Goal: Task Accomplishment & Management: Use online tool/utility

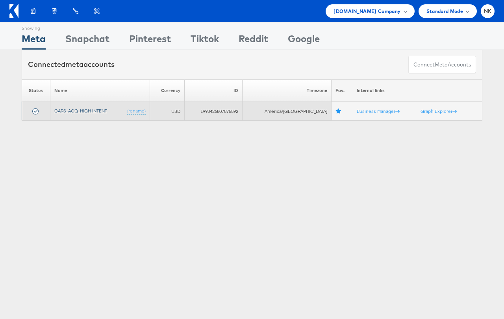
click at [86, 109] on link "CARS_ACQ_HIGH INTENT" at bounding box center [80, 111] width 53 height 6
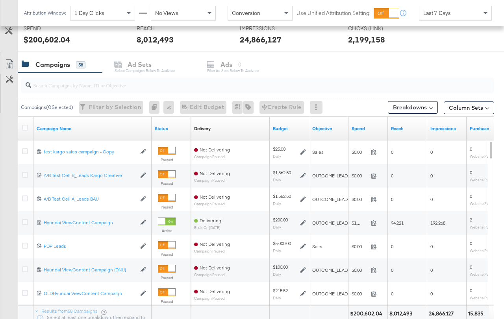
scroll to position [321, 0]
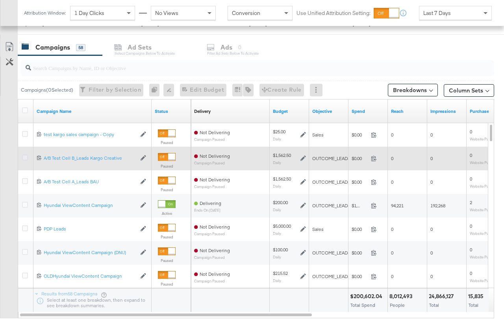
click at [27, 157] on icon at bounding box center [25, 158] width 6 height 6
click at [0, 0] on input "checkbox" at bounding box center [0, 0] width 0 height 0
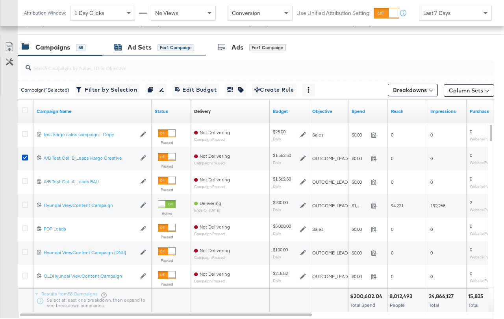
click at [165, 51] on div "Ad Sets for 1 Campaign" at bounding box center [154, 47] width 80 height 9
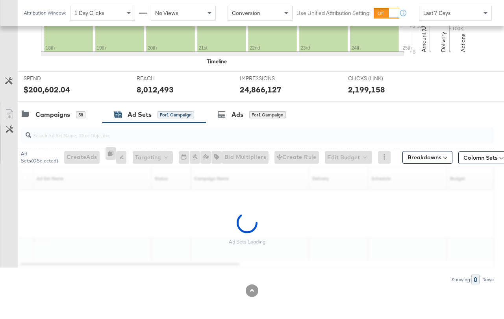
scroll to position [231, 0]
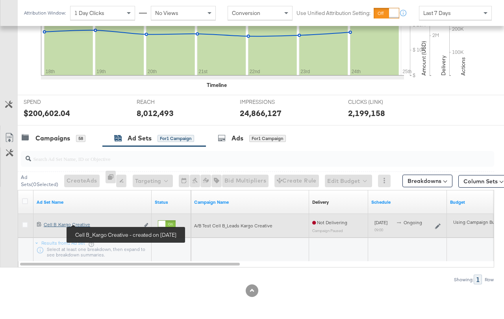
click at [83, 223] on div "Cell B_Kargo Creative Cell B_Kargo Creative" at bounding box center [92, 225] width 96 height 6
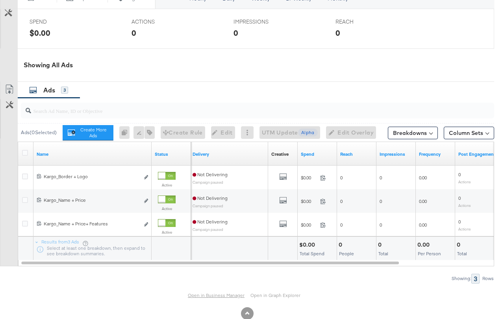
scroll to position [355, 0]
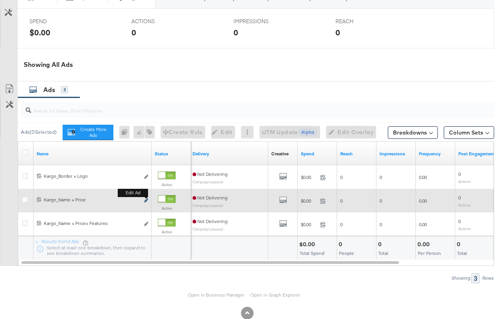
click at [148, 203] on button "Edit ad" at bounding box center [146, 201] width 5 height 8
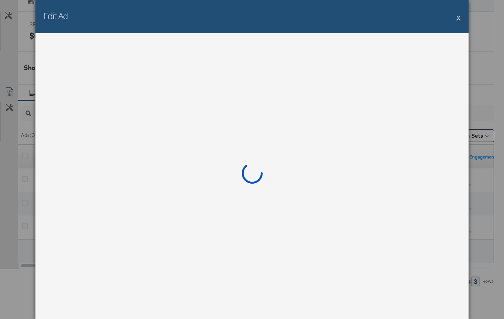
scroll to position [353, 0]
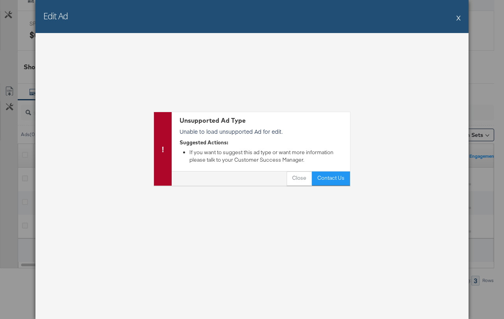
click at [455, 17] on div "Edit Ad X" at bounding box center [251, 16] width 433 height 33
click at [457, 18] on button "X" at bounding box center [458, 18] width 4 height 16
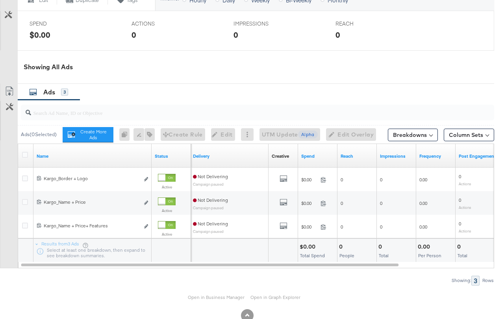
scroll to position [354, 0]
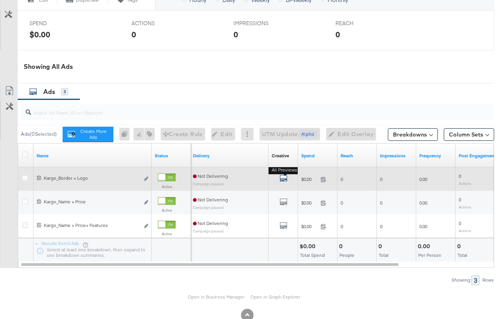
click at [285, 180] on icon "default" at bounding box center [283, 178] width 8 height 8
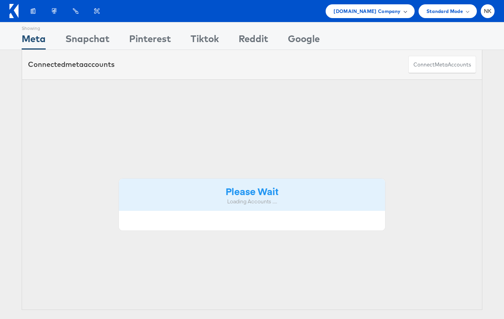
click at [376, 10] on span "Cars.com Company" at bounding box center [366, 11] width 67 height 8
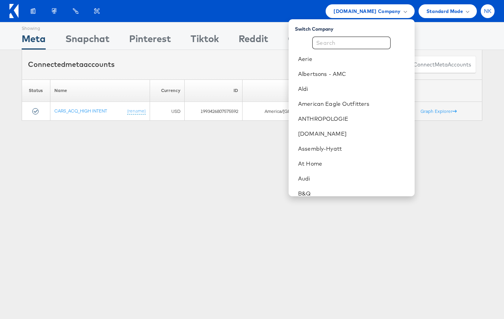
click at [481, 10] on div "NK" at bounding box center [487, 11] width 14 height 14
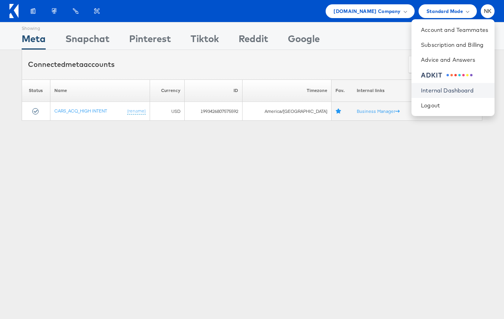
click at [445, 91] on link "Internal Dashboard" at bounding box center [454, 91] width 67 height 8
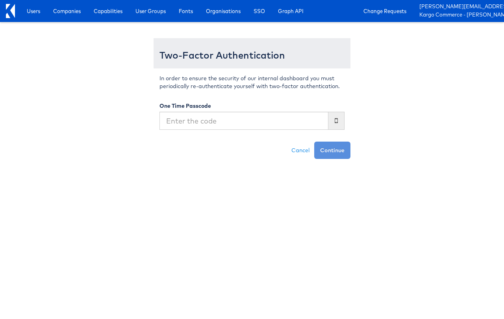
click at [220, 124] on input "text" at bounding box center [243, 121] width 169 height 18
type input "057246"
click at [314, 142] on button "Continue" at bounding box center [332, 150] width 36 height 17
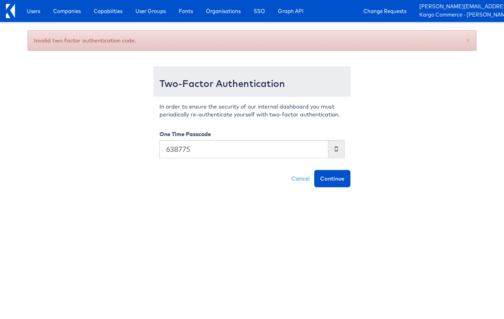
type input "638775"
click at [314, 170] on button "Continue" at bounding box center [332, 178] width 36 height 17
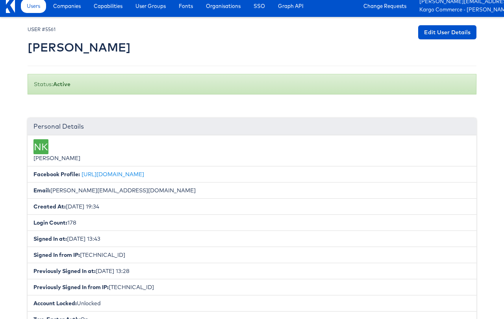
scroll to position [0, 0]
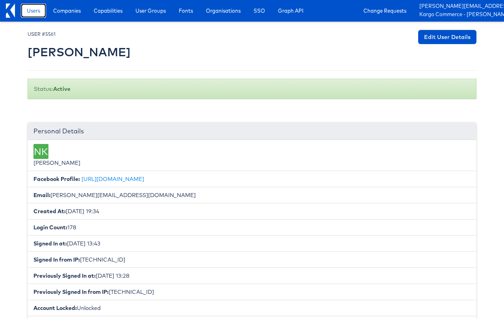
click at [26, 9] on link "Users" at bounding box center [33, 11] width 25 height 14
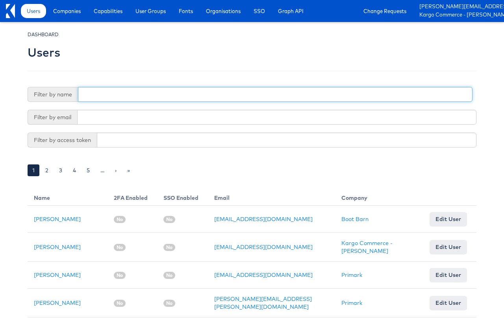
click at [116, 95] on input "text" at bounding box center [275, 94] width 394 height 15
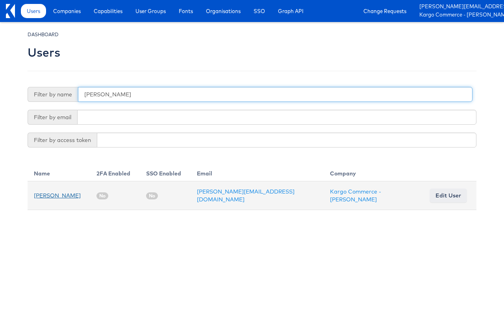
type input "shrava"
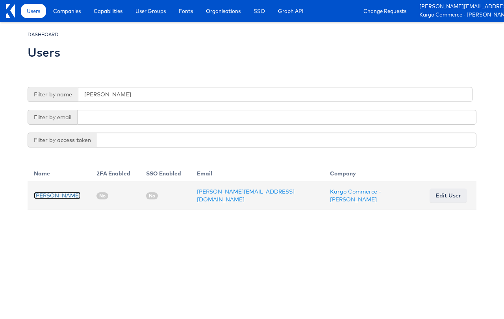
click at [48, 197] on link "Shravan Kumar" at bounding box center [57, 195] width 47 height 7
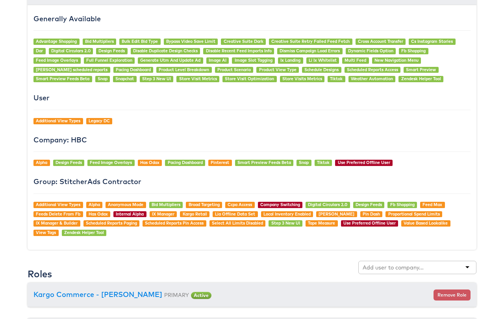
scroll to position [588, 0]
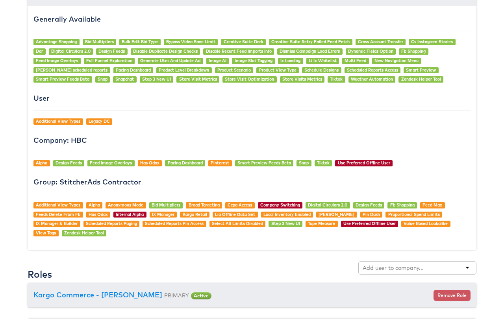
click at [436, 269] on div at bounding box center [417, 267] width 118 height 13
type input "direct"
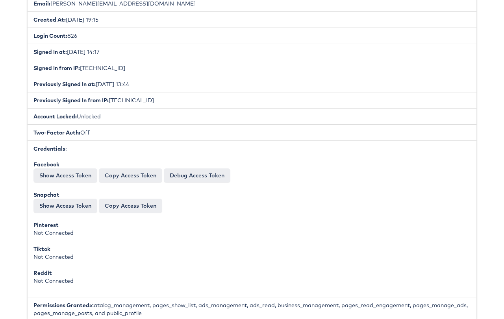
scroll to position [0, 0]
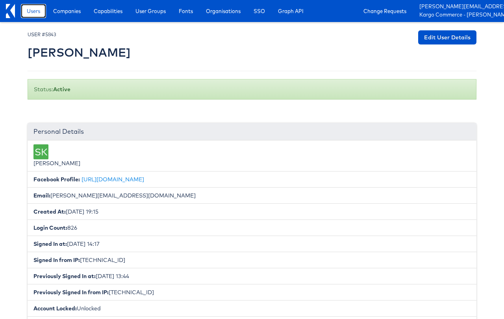
click at [33, 10] on span "Users" at bounding box center [33, 11] width 13 height 8
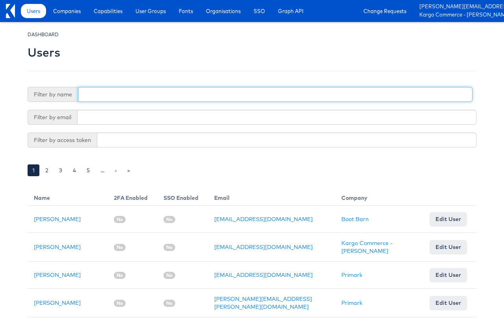
click at [103, 89] on input "text" at bounding box center [275, 94] width 394 height 15
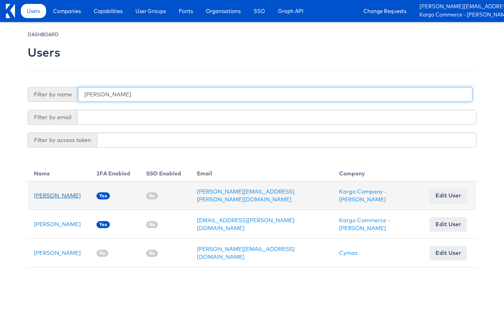
type input "[PERSON_NAME]"
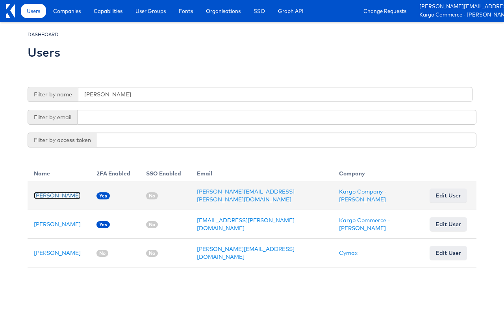
click at [65, 192] on link "[PERSON_NAME]" at bounding box center [57, 195] width 47 height 7
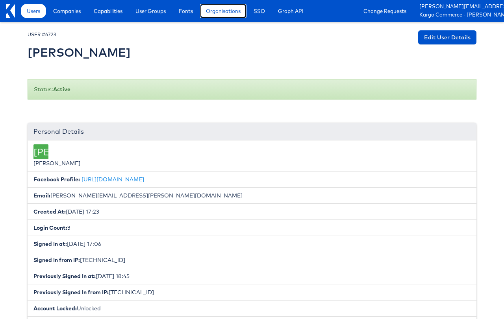
click at [215, 15] on link "Organisations" at bounding box center [223, 11] width 46 height 14
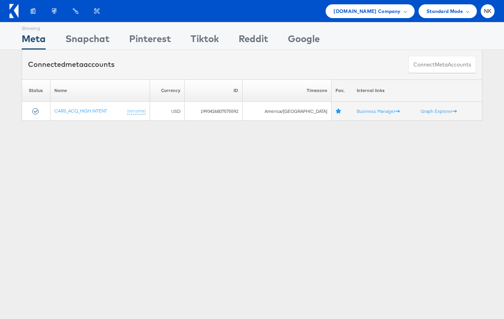
scroll to position [0, 0]
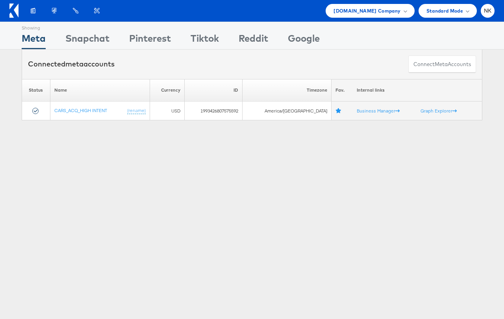
click at [9, 10] on icon at bounding box center [13, 11] width 9 height 14
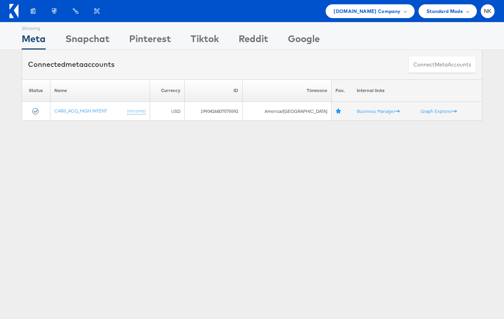
click at [279, 74] on div "Connected meta accounts Connect meta Accounts" at bounding box center [252, 65] width 460 height 30
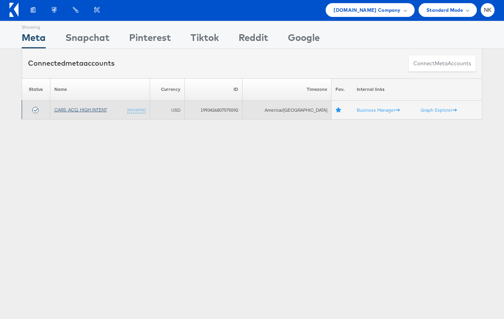
scroll to position [2, 0]
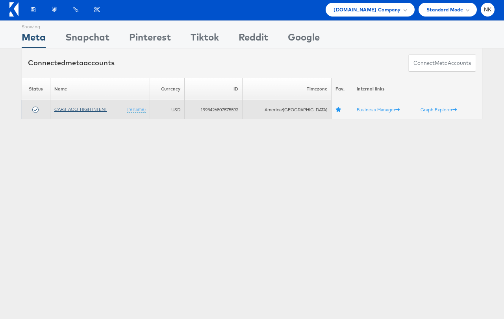
click at [92, 111] on link "CARS_ACQ_HIGH INTENT" at bounding box center [80, 109] width 53 height 6
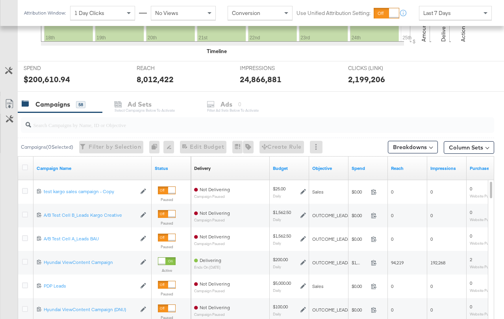
scroll to position [267, 0]
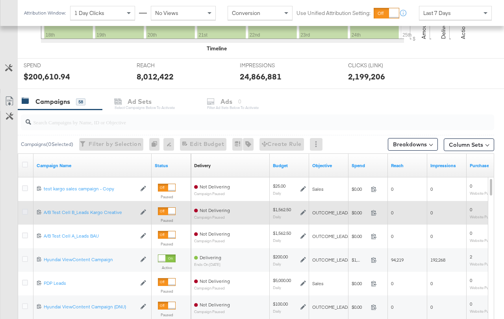
click at [24, 210] on icon at bounding box center [25, 212] width 6 height 6
click at [0, 0] on input "checkbox" at bounding box center [0, 0] width 0 height 0
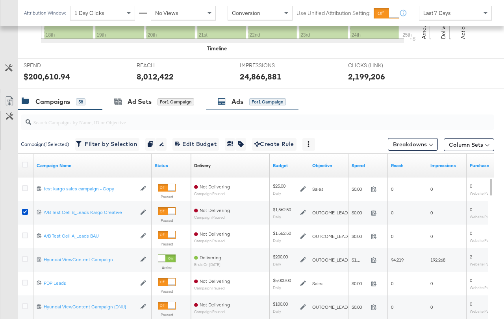
click at [227, 108] on div "Ads for 1 Campaign" at bounding box center [252, 101] width 92 height 17
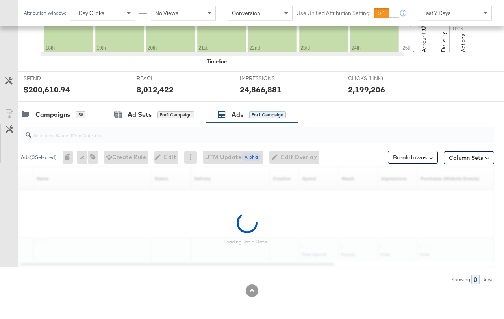
scroll to position [254, 0]
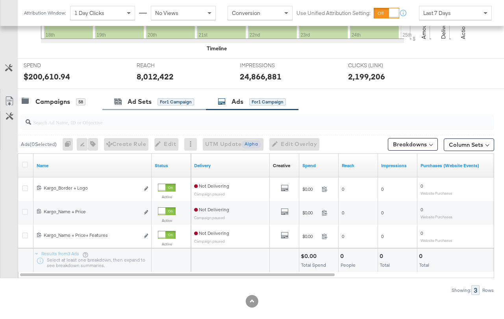
click at [151, 110] on div at bounding box center [256, 122] width 476 height 25
click at [145, 105] on div "Ad Sets" at bounding box center [139, 101] width 24 height 9
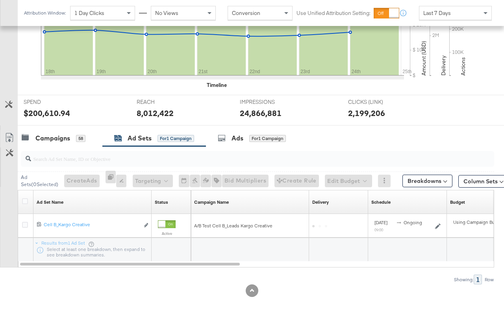
scroll to position [231, 0]
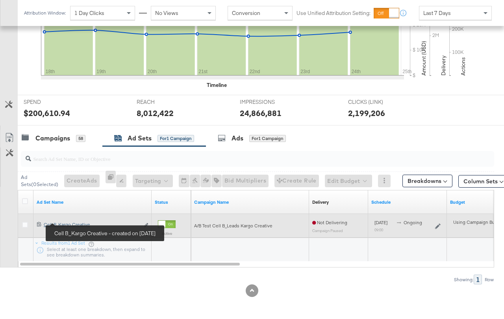
click at [70, 222] on div "Cell B_Kargo Creative Cell B_Kargo Creative" at bounding box center [92, 225] width 96 height 6
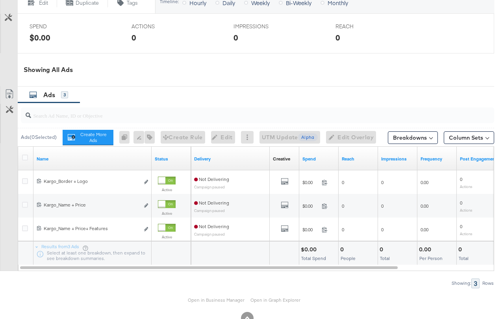
scroll to position [374, 0]
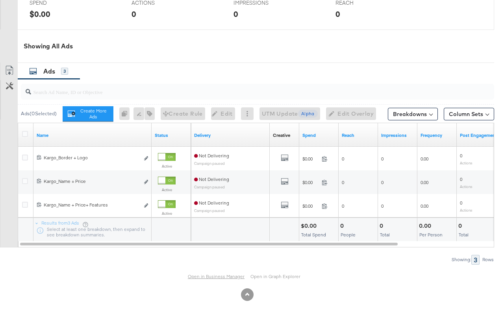
click at [239, 276] on link "Open in Business Manager" at bounding box center [216, 276] width 57 height 6
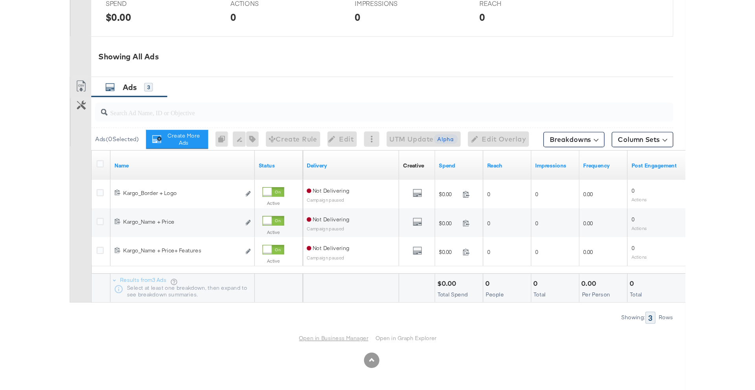
scroll to position [303, 0]
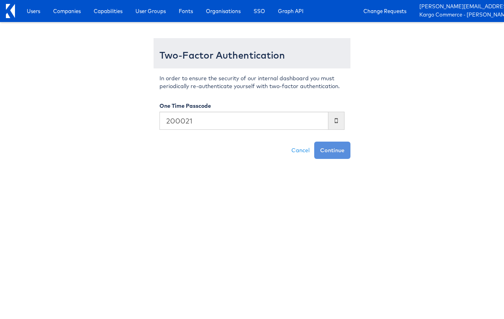
type input "200021"
click at [314, 142] on button "Continue" at bounding box center [332, 150] width 36 height 17
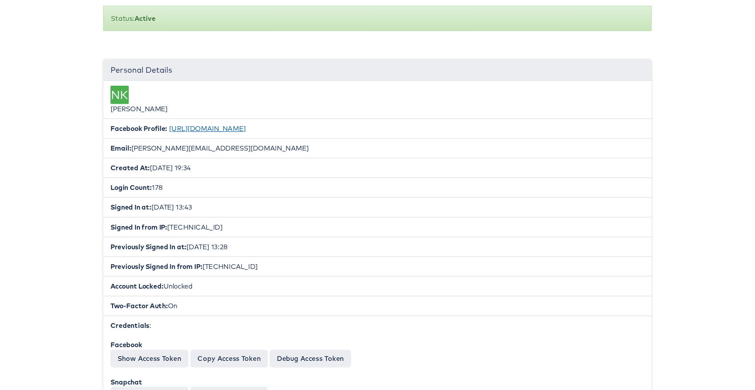
scroll to position [269, 0]
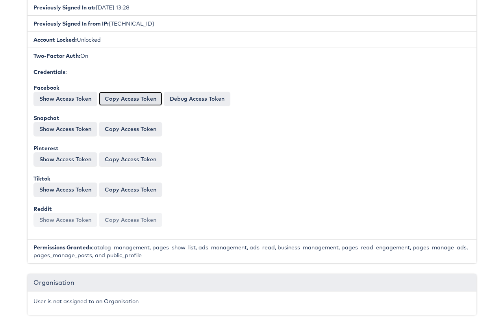
click at [150, 101] on button "Copy Access Token" at bounding box center [130, 99] width 63 height 14
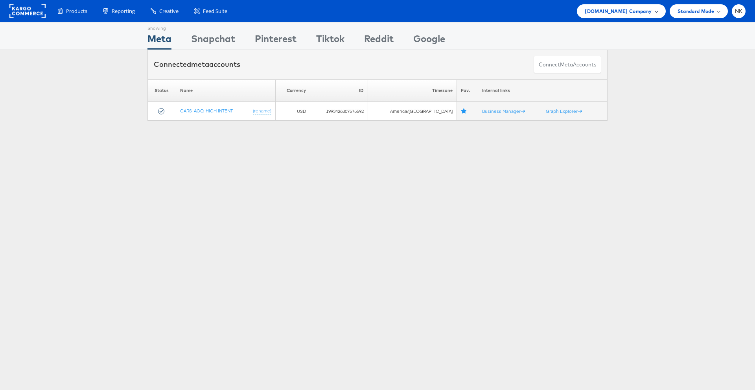
click at [616, 15] on div "[DOMAIN_NAME] Company" at bounding box center [621, 11] width 89 height 14
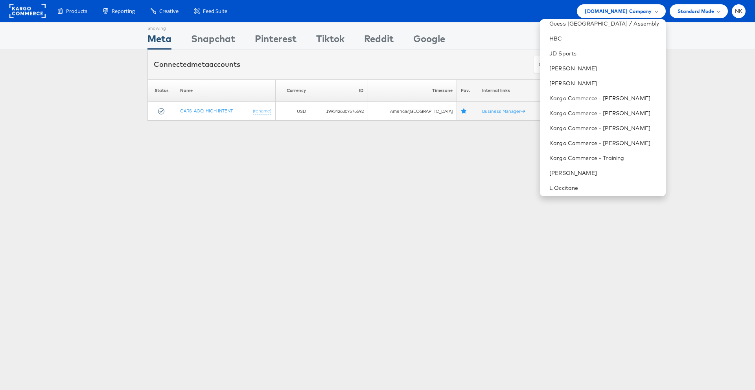
scroll to position [305, 0]
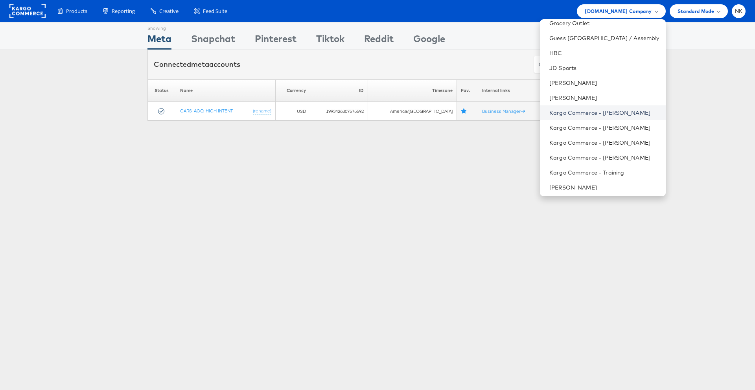
click at [584, 110] on link "Kargo Commerce - [PERSON_NAME]" at bounding box center [605, 113] width 110 height 8
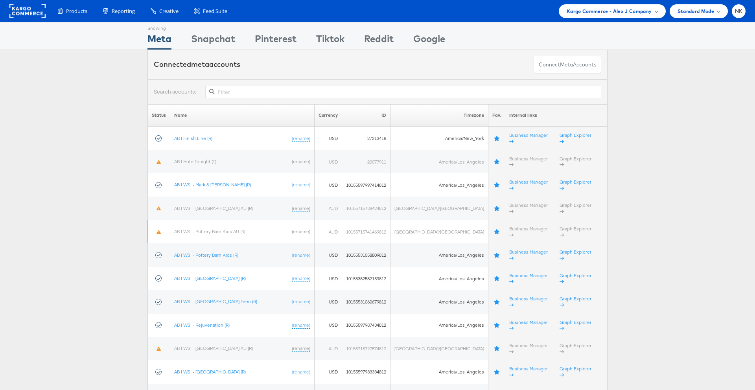
click at [251, 95] on input "text" at bounding box center [404, 92] width 396 height 13
paste input "238786143"
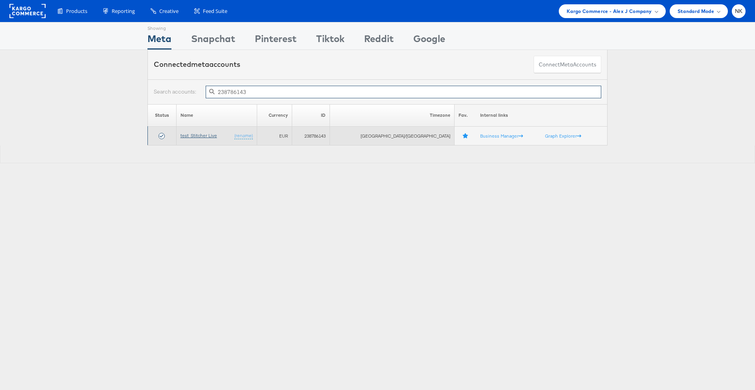
type input "238786143"
click at [214, 135] on link "test_Stitcher Live" at bounding box center [199, 136] width 37 height 6
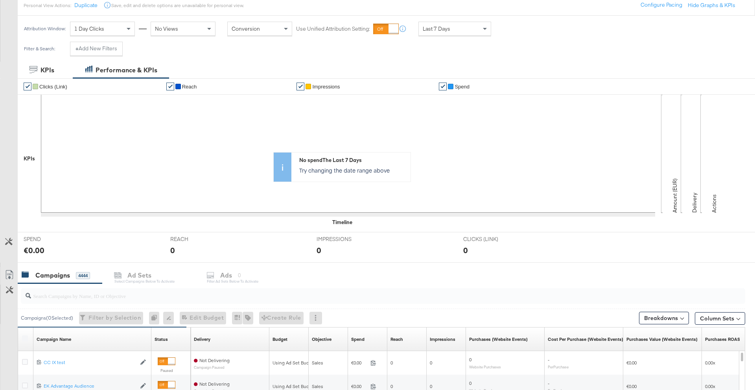
scroll to position [105, 0]
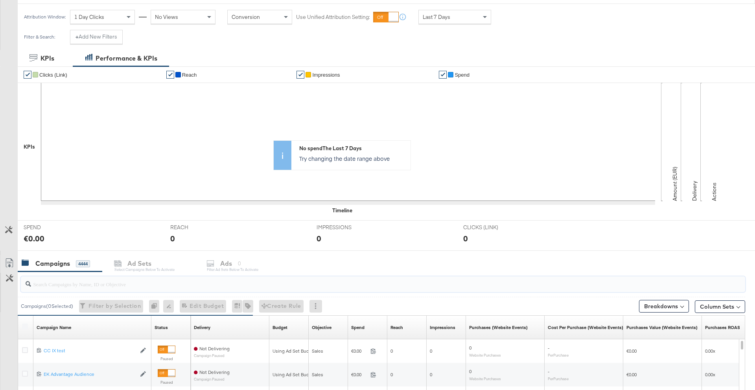
click at [107, 281] on input "search" at bounding box center [355, 280] width 648 height 15
paste input "6848290057965"
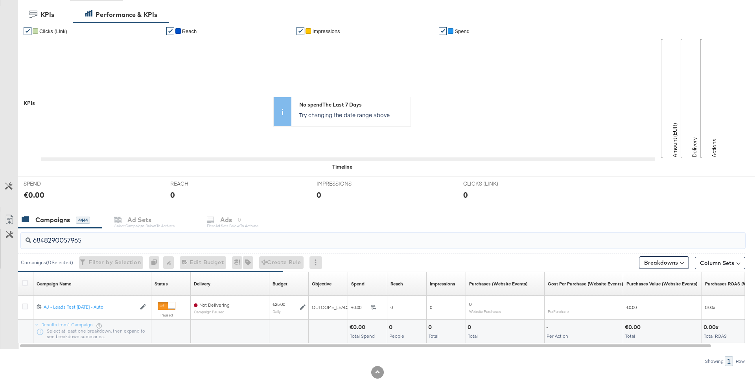
scroll to position [159, 0]
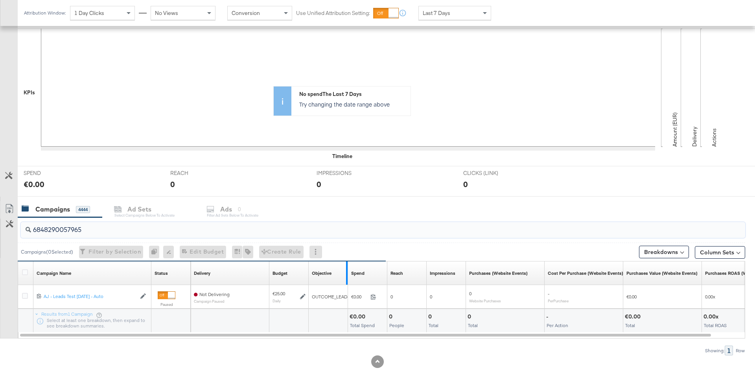
type input "6848290057965"
drag, startPoint x: 347, startPoint y: 277, endPoint x: 420, endPoint y: 275, distance: 72.4
click at [420, 275] on div "Delivery Sorting Unavailable Budget Sorting Unavailable Objective Sorting Unava…" at bounding box center [486, 274] width 590 height 24
drag, startPoint x: 353, startPoint y: 274, endPoint x: 365, endPoint y: 274, distance: 12.2
click at [365, 274] on div "Delivery Sorting Unavailable Budget Sorting Unavailable Objective Sorting Unava…" at bounding box center [486, 274] width 590 height 24
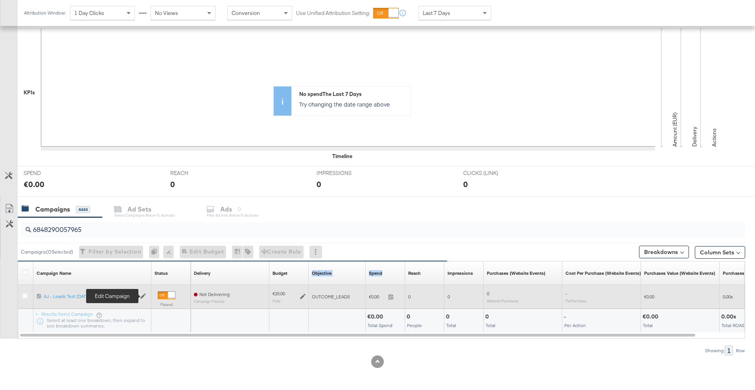
click at [144, 296] on icon at bounding box center [143, 297] width 6 height 6
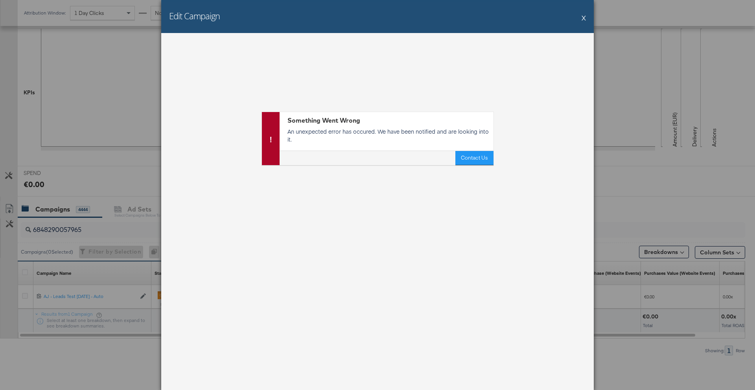
click at [584, 18] on button "X" at bounding box center [584, 18] width 4 height 16
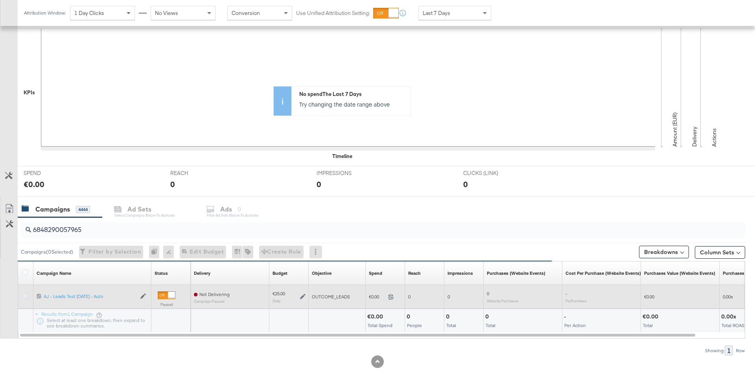
click at [24, 298] on icon at bounding box center [25, 296] width 6 height 6
click at [0, 0] on input "checkbox" at bounding box center [0, 0] width 0 height 0
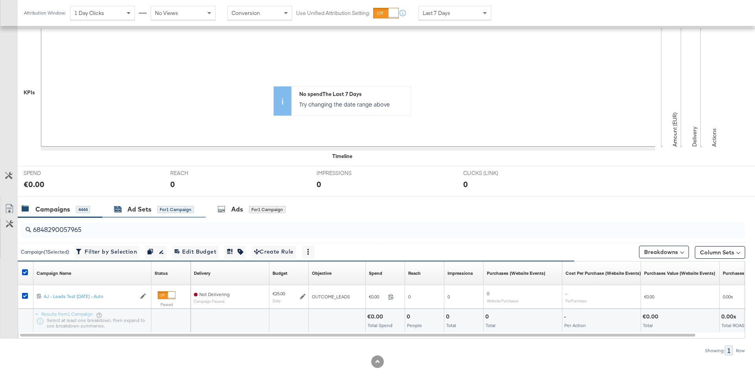
click at [149, 212] on div "Ad Sets" at bounding box center [139, 209] width 24 height 9
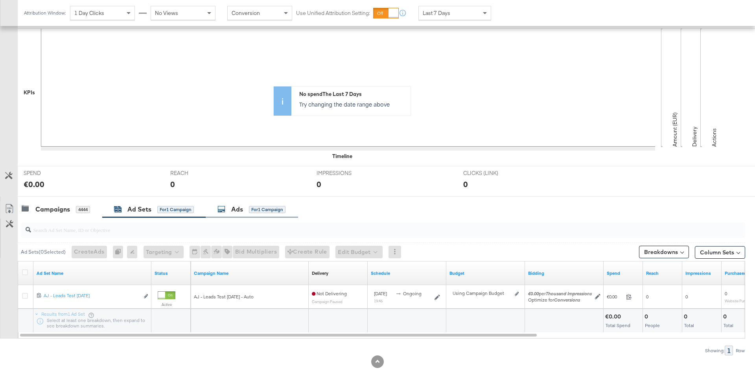
click at [225, 214] on div "Ads for 1 Campaign" at bounding box center [252, 209] width 92 height 17
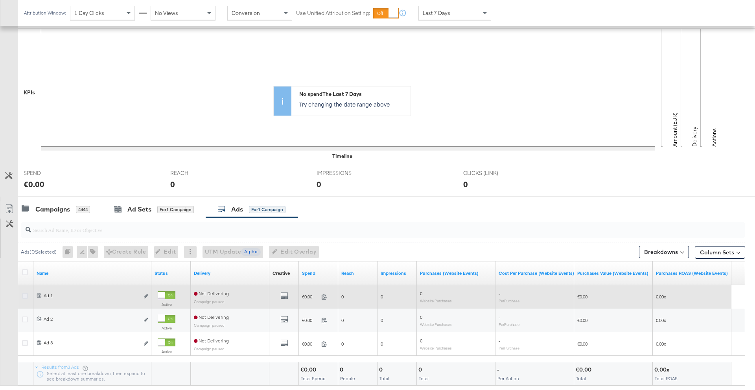
click at [25, 295] on icon at bounding box center [25, 296] width 6 height 6
click at [0, 0] on input "checkbox" at bounding box center [0, 0] width 0 height 0
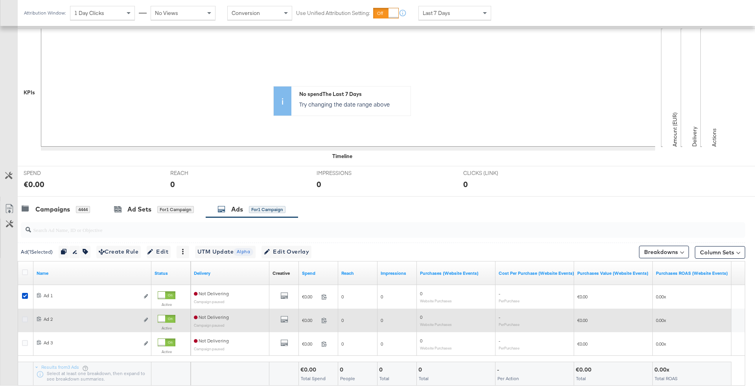
click at [24, 319] on icon at bounding box center [25, 320] width 6 height 6
click at [0, 0] on input "checkbox" at bounding box center [0, 0] width 0 height 0
click at [24, 319] on icon at bounding box center [25, 320] width 6 height 6
click at [0, 0] on input "checkbox" at bounding box center [0, 0] width 0 height 0
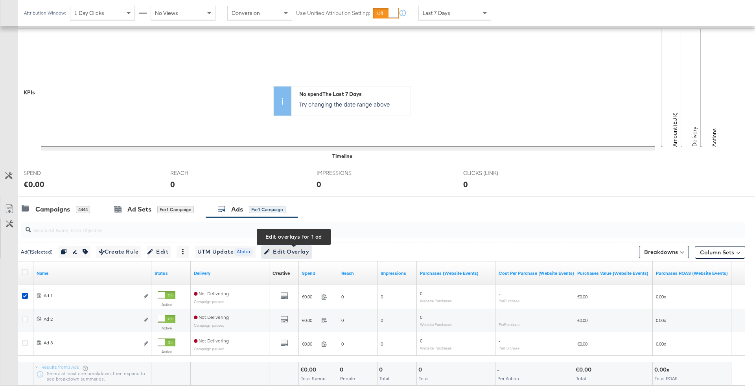
click at [308, 256] on span "Edit Overlay Edit overlays for 1 ad" at bounding box center [286, 252] width 45 height 10
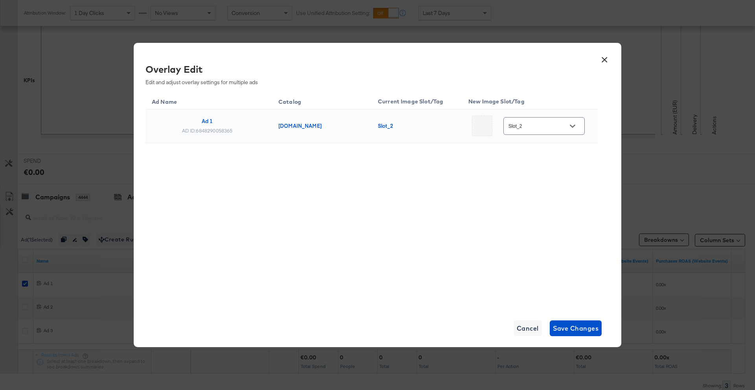
scroll to position [172, 0]
click at [571, 122] on button "Open" at bounding box center [573, 126] width 12 height 12
click at [553, 174] on div "Slot_1" at bounding box center [539, 175] width 33 height 8
type input "Slot_1"
click at [582, 325] on span "Save Changes" at bounding box center [576, 328] width 46 height 11
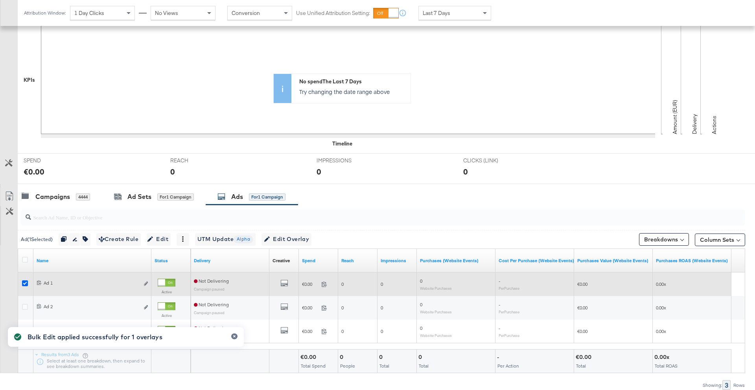
click at [23, 285] on icon at bounding box center [25, 284] width 6 height 6
click at [0, 0] on input "checkbox" at bounding box center [0, 0] width 0 height 0
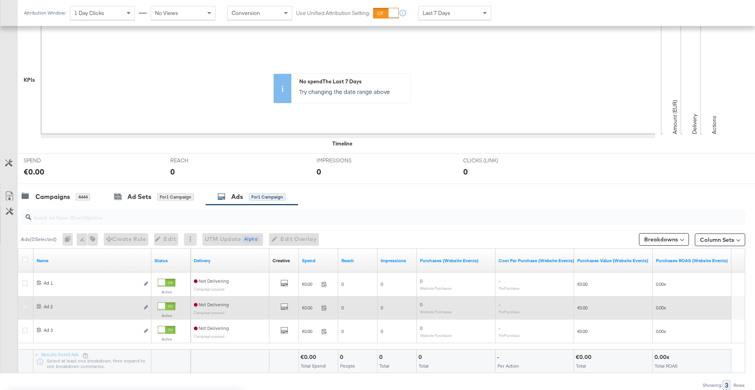
click at [23, 307] on icon at bounding box center [25, 307] width 6 height 6
click at [0, 0] on input "checkbox" at bounding box center [0, 0] width 0 height 0
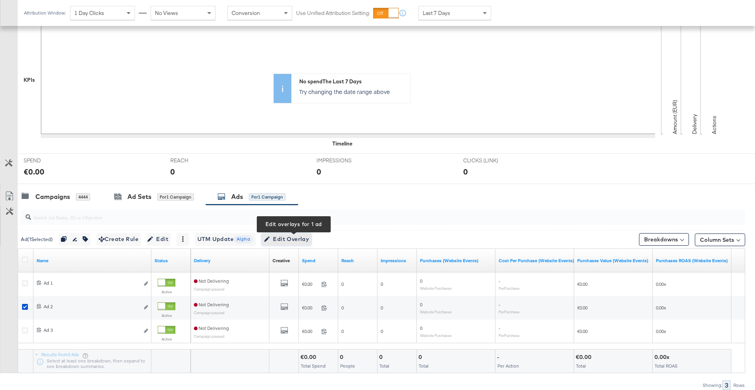
click at [294, 238] on span "Edit Overlay Edit overlays for 1 ad" at bounding box center [286, 240] width 45 height 10
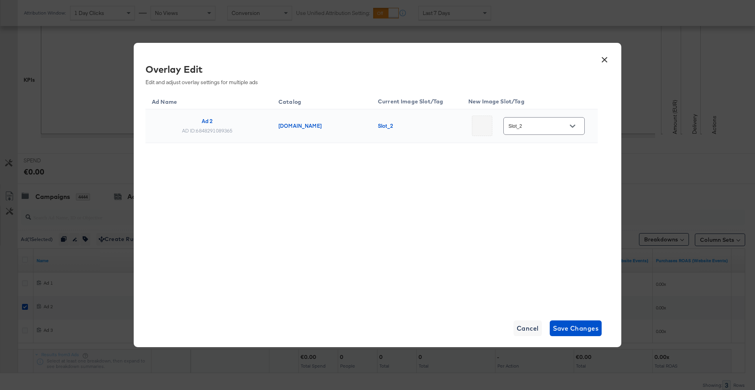
click at [550, 127] on input "Slot_2" at bounding box center [538, 126] width 62 height 9
click at [530, 174] on div "Slot_1" at bounding box center [539, 175] width 33 height 8
type input "Slot_1"
click at [557, 325] on span "Save Changes" at bounding box center [576, 328] width 46 height 11
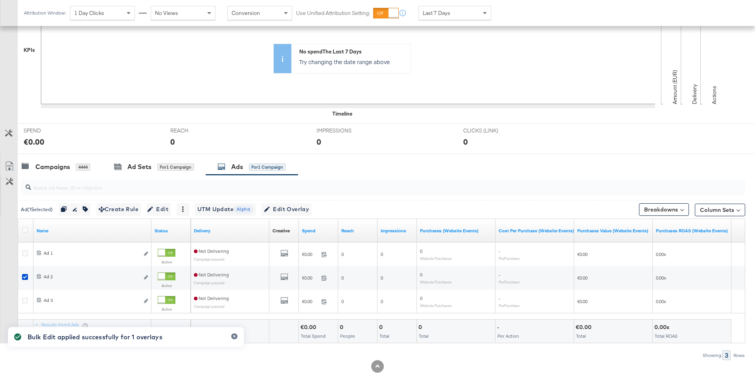
scroll to position [207, 0]
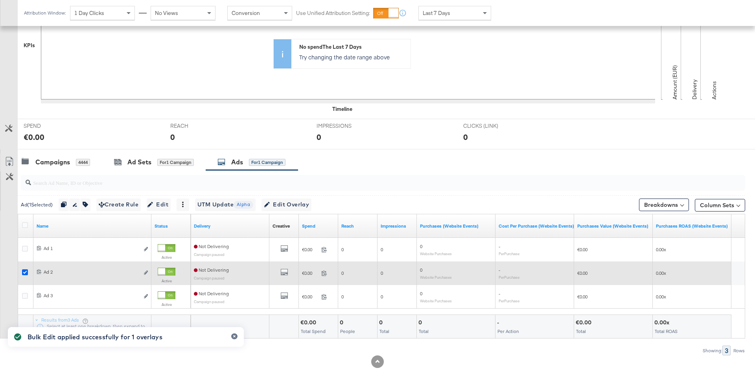
click at [25, 272] on icon at bounding box center [25, 273] width 6 height 6
click at [0, 0] on input "checkbox" at bounding box center [0, 0] width 0 height 0
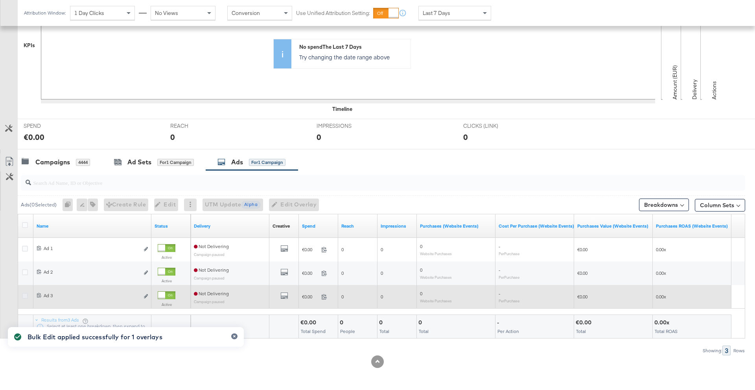
click at [24, 293] on icon at bounding box center [25, 296] width 6 height 6
click at [0, 0] on input "checkbox" at bounding box center [0, 0] width 0 height 0
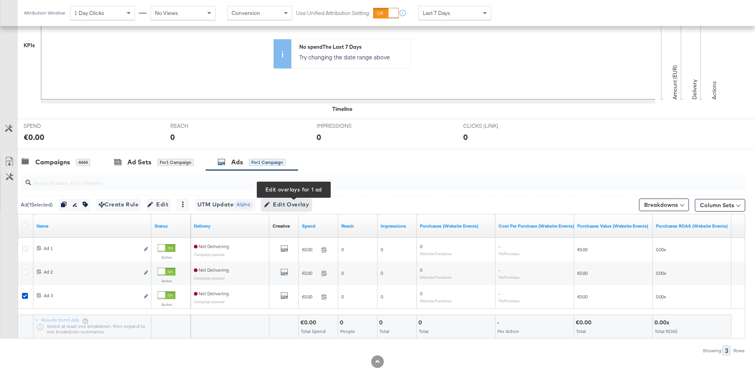
click at [299, 201] on span "Edit Overlay Edit overlays for 1 ad" at bounding box center [286, 205] width 45 height 10
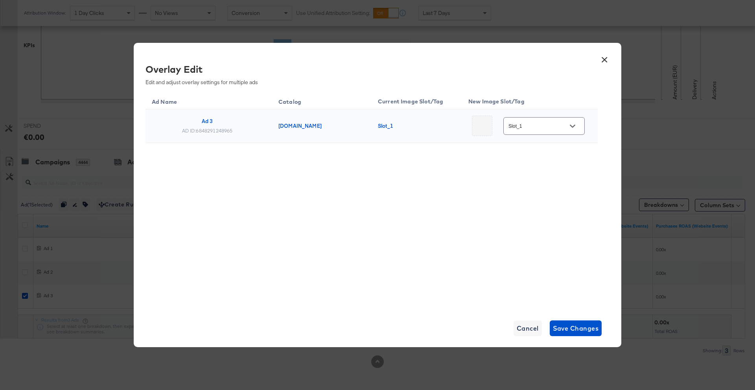
click at [604, 65] on button "×" at bounding box center [605, 58] width 14 height 14
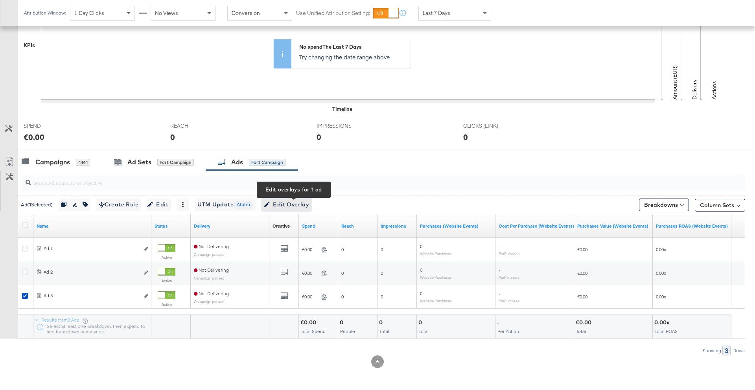
click at [270, 204] on icon "button" at bounding box center [267, 205] width 6 height 6
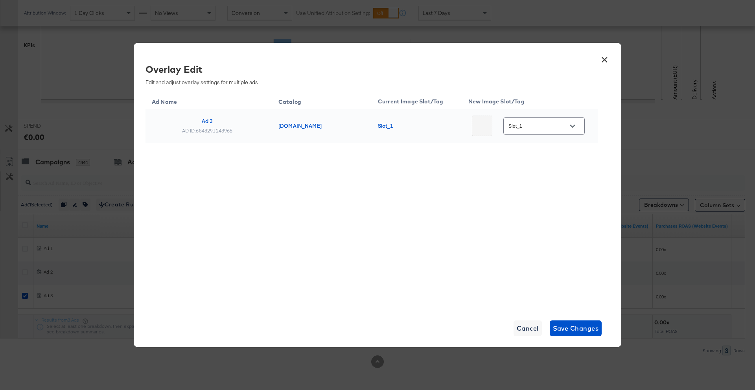
click at [604, 62] on button "×" at bounding box center [605, 58] width 14 height 14
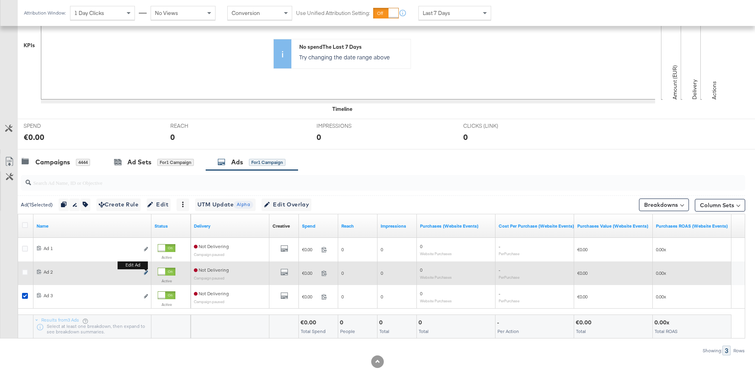
click at [145, 272] on icon "link" at bounding box center [146, 273] width 4 height 4
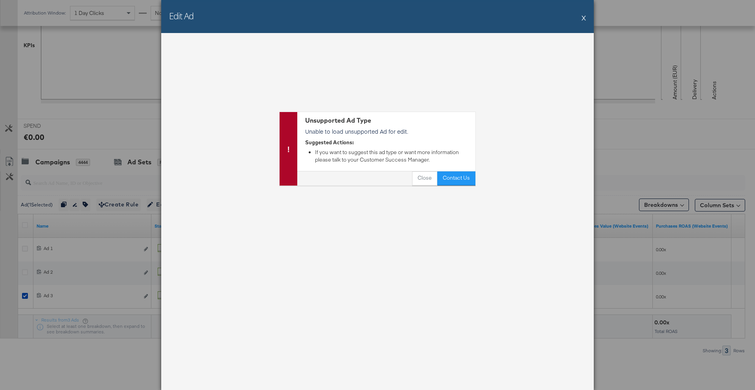
click at [581, 20] on div "Edit Ad X" at bounding box center [377, 16] width 433 height 33
click at [584, 18] on button "X" at bounding box center [584, 18] width 4 height 16
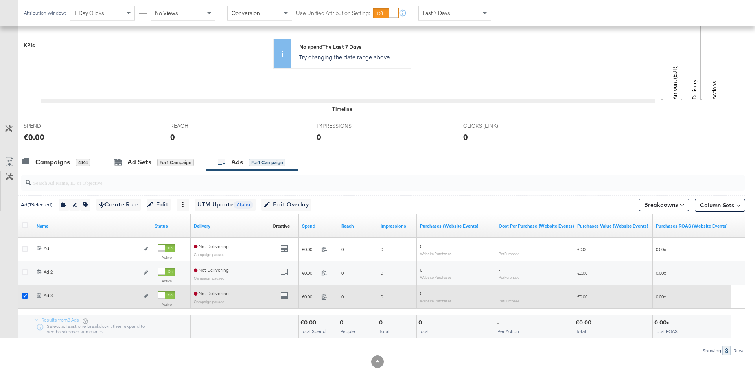
click at [26, 295] on icon at bounding box center [25, 296] width 6 height 6
click at [0, 0] on input "checkbox" at bounding box center [0, 0] width 0 height 0
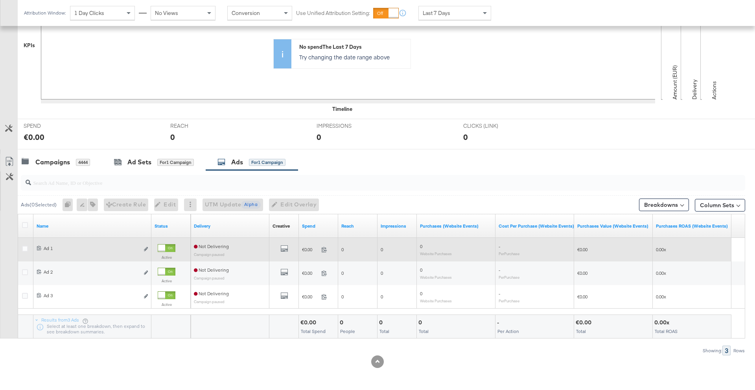
drag, startPoint x: 24, startPoint y: 248, endPoint x: 25, endPoint y: 254, distance: 5.9
click at [24, 249] on icon at bounding box center [25, 249] width 6 height 6
click at [0, 0] on input "checkbox" at bounding box center [0, 0] width 0 height 0
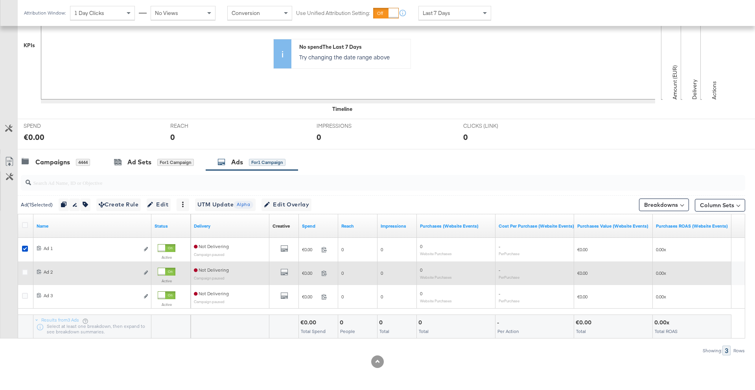
drag, startPoint x: 24, startPoint y: 271, endPoint x: 30, endPoint y: 270, distance: 5.6
click at [24, 271] on icon at bounding box center [25, 273] width 6 height 6
click at [0, 0] on input "checkbox" at bounding box center [0, 0] width 0 height 0
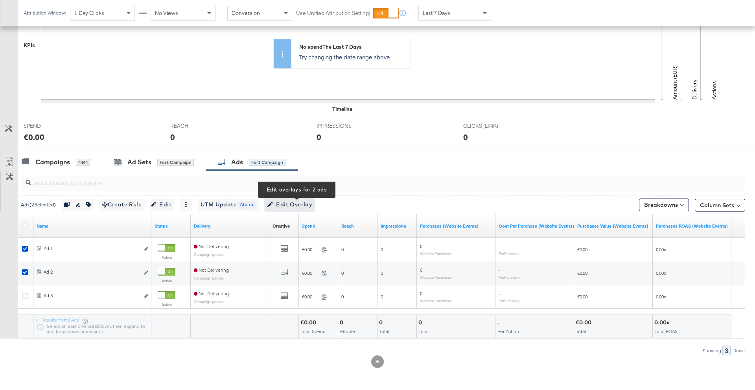
click at [312, 208] on span "Edit Overlay Edit overlays for 2 ads" at bounding box center [289, 205] width 45 height 10
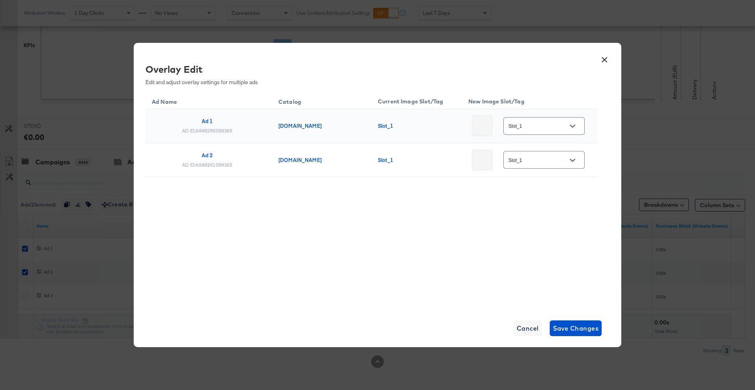
click at [534, 131] on div "Slot_1" at bounding box center [544, 126] width 81 height 18
click at [567, 125] on button "Open" at bounding box center [573, 126] width 12 height 12
click at [555, 195] on div "Slot_2" at bounding box center [539, 199] width 33 height 8
type input "Slot_2"
click at [570, 159] on icon "Open" at bounding box center [573, 160] width 6 height 3
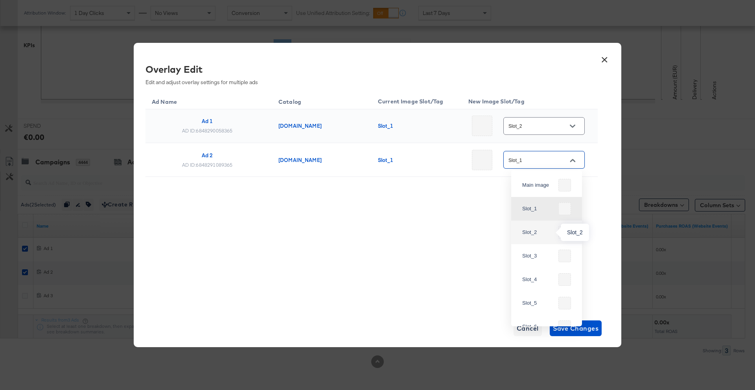
click at [543, 231] on div "Slot_2" at bounding box center [539, 233] width 33 height 8
type input "Slot_2"
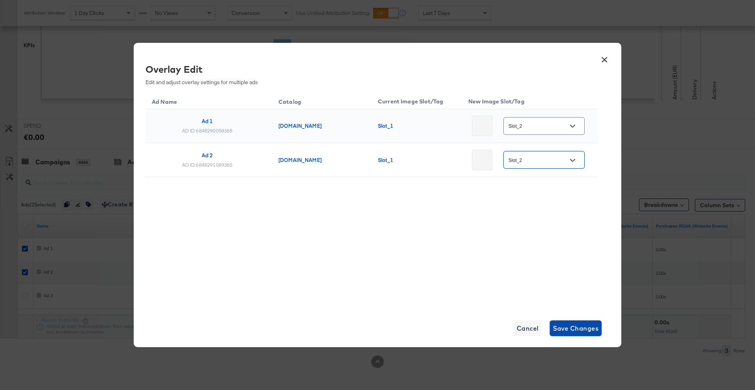
click at [564, 326] on span "Save Changes" at bounding box center [576, 328] width 46 height 11
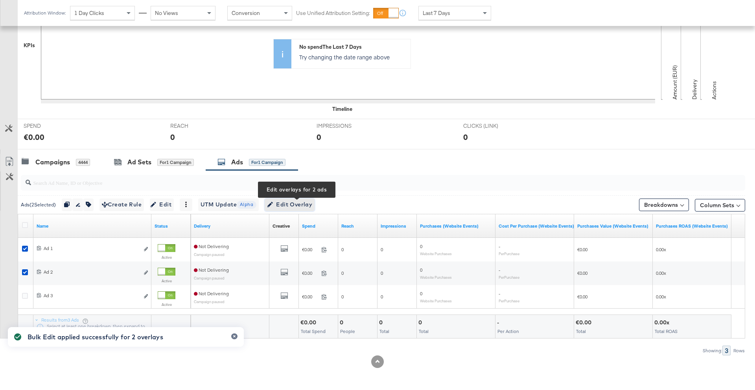
click at [304, 207] on span "Edit Overlay Edit overlays for 2 ads" at bounding box center [289, 205] width 45 height 10
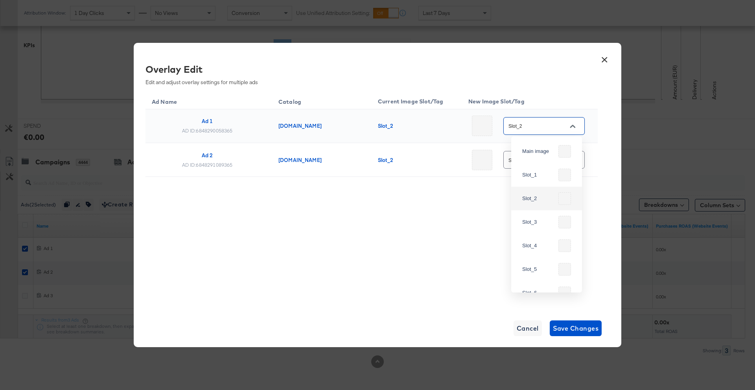
click at [546, 130] on input "Slot_2" at bounding box center [538, 126] width 62 height 9
click at [531, 171] on div "Slot_1" at bounding box center [539, 175] width 33 height 8
type input "Slot_1"
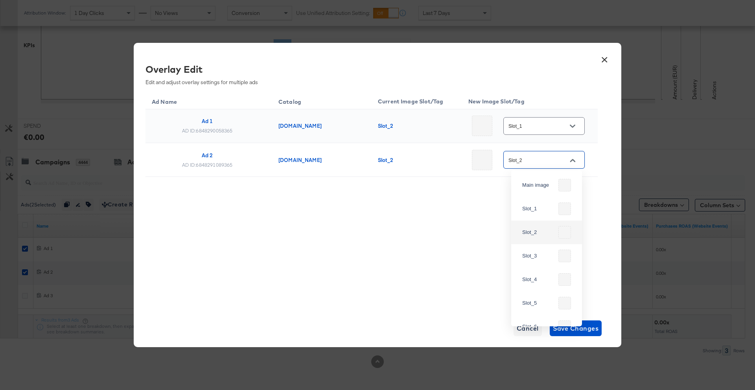
click at [535, 163] on input "Slot_2" at bounding box center [538, 160] width 62 height 9
click at [530, 216] on div "Slot_1" at bounding box center [547, 208] width 58 height 19
type input "Slot_1"
click at [606, 62] on button "×" at bounding box center [605, 58] width 14 height 14
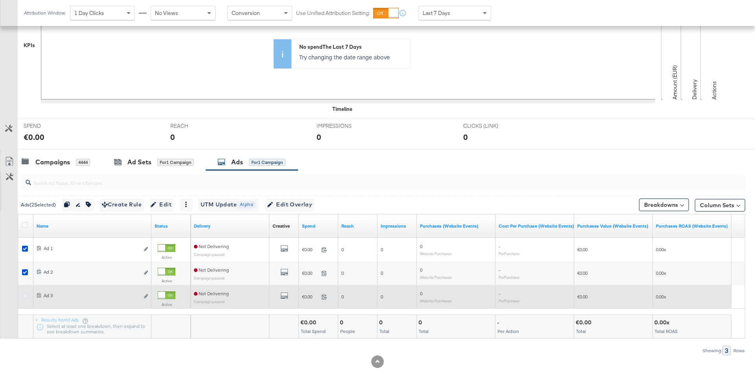
click at [23, 295] on icon at bounding box center [25, 296] width 6 height 6
click at [0, 0] on input "checkbox" at bounding box center [0, 0] width 0 height 0
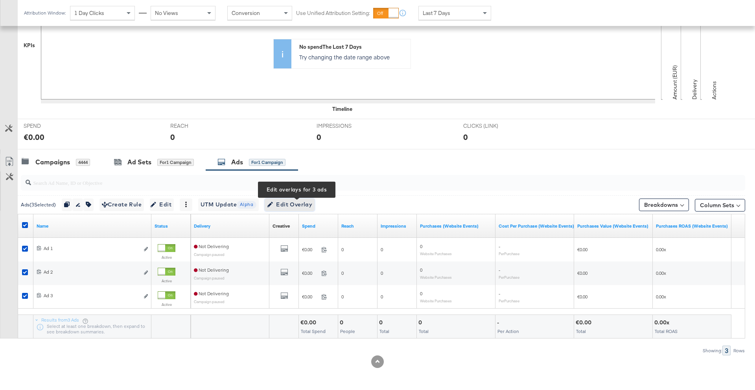
click at [302, 206] on span "Edit Overlay Edit overlays for 3 ads" at bounding box center [289, 205] width 45 height 10
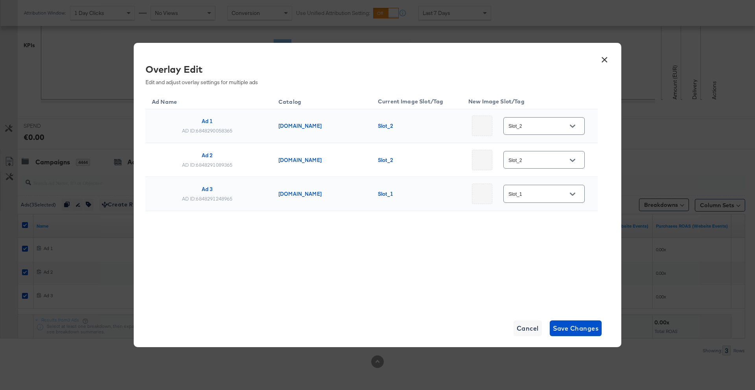
click at [573, 190] on button "Open" at bounding box center [573, 194] width 12 height 12
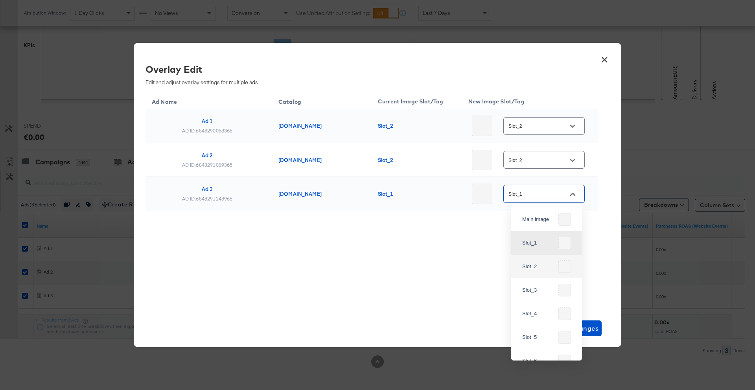
click at [539, 261] on div "Slot_2" at bounding box center [547, 266] width 58 height 19
type input "Slot_2"
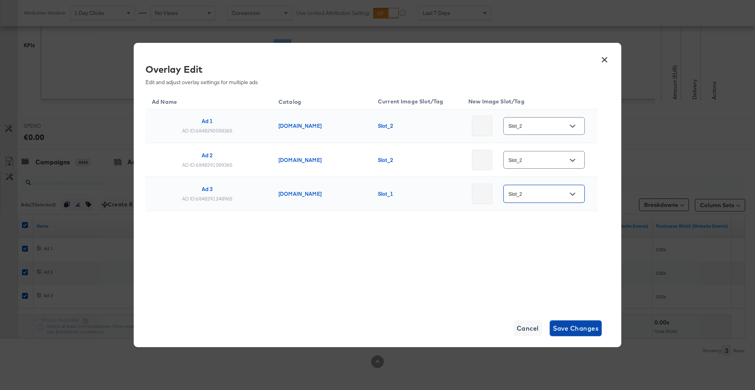
click at [570, 325] on span "Save Changes" at bounding box center [576, 328] width 46 height 11
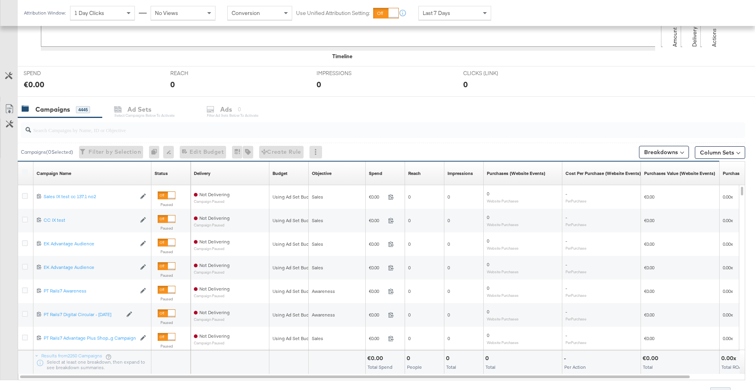
scroll to position [260, 0]
click at [92, 133] on input "search" at bounding box center [355, 125] width 648 height 15
paste input "6848291089365"
type input "6848291089365"
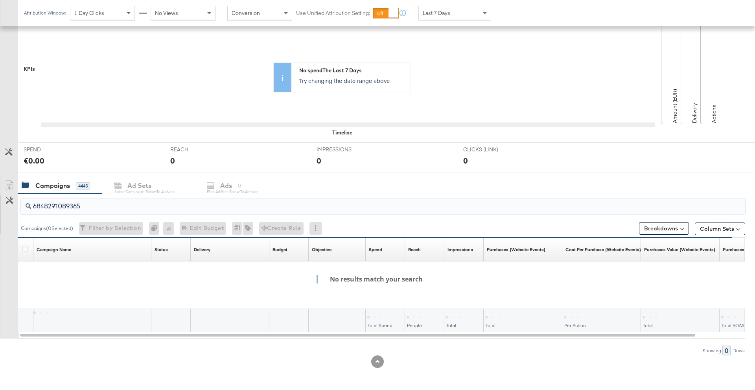
scroll to position [183, 0]
click at [86, 211] on input "6848291089365" at bounding box center [355, 203] width 648 height 15
drag, startPoint x: 91, startPoint y: 204, endPoint x: 11, endPoint y: 200, distance: 80.4
click at [11, 200] on div "6848291089365 Campaigns ( 0 Selected) Filter by Selection Filter 0 campaigns 0 …" at bounding box center [373, 275] width 746 height 162
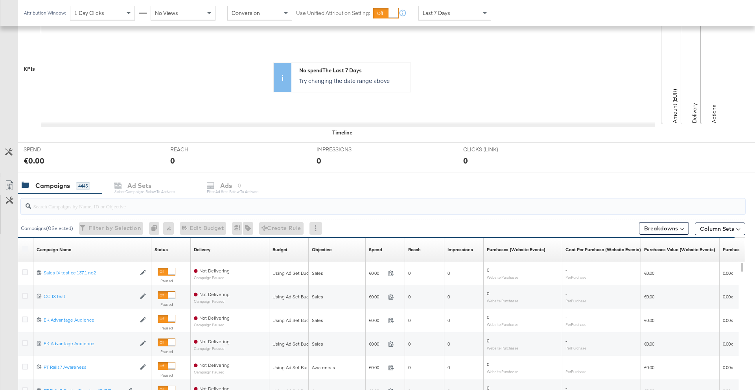
click at [93, 206] on input "search" at bounding box center [355, 203] width 648 height 15
paste input "6848290057965"
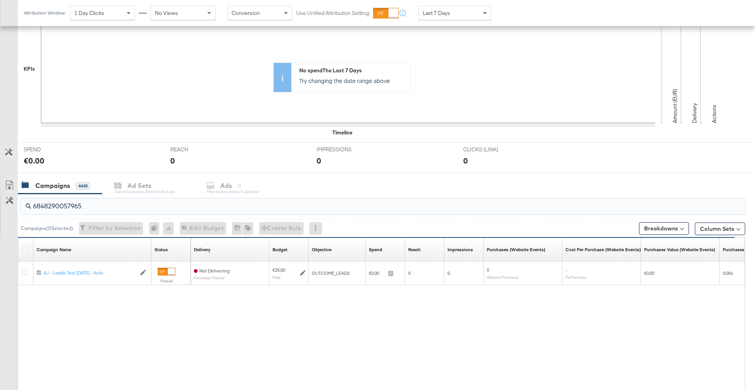
scroll to position [159, 0]
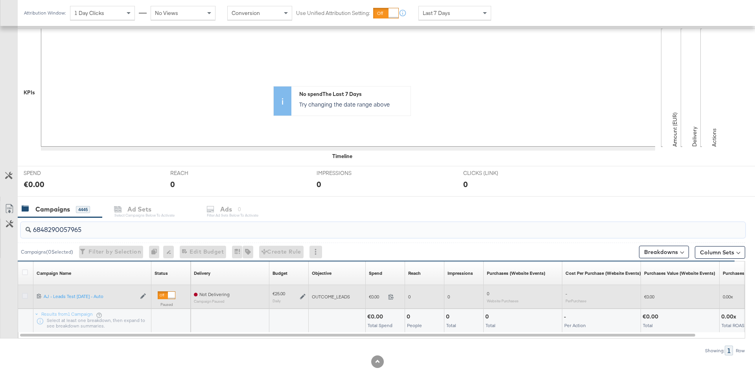
type input "6848290057965"
click at [24, 297] on icon at bounding box center [25, 296] width 6 height 6
click at [0, 0] on input "checkbox" at bounding box center [0, 0] width 0 height 0
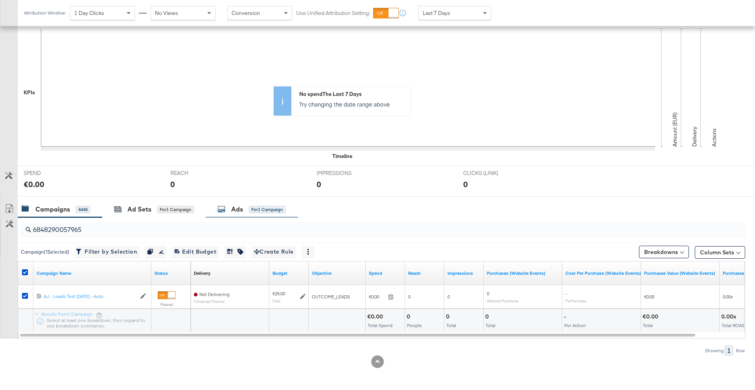
click at [222, 213] on icon at bounding box center [222, 209] width 8 height 8
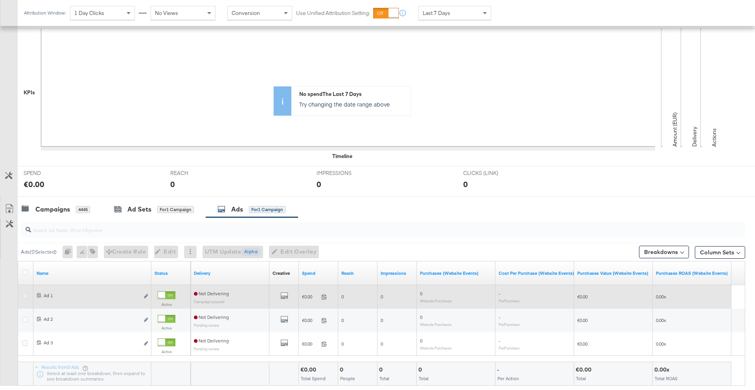
click at [25, 295] on icon at bounding box center [25, 296] width 6 height 6
click at [0, 0] on input "checkbox" at bounding box center [0, 0] width 0 height 0
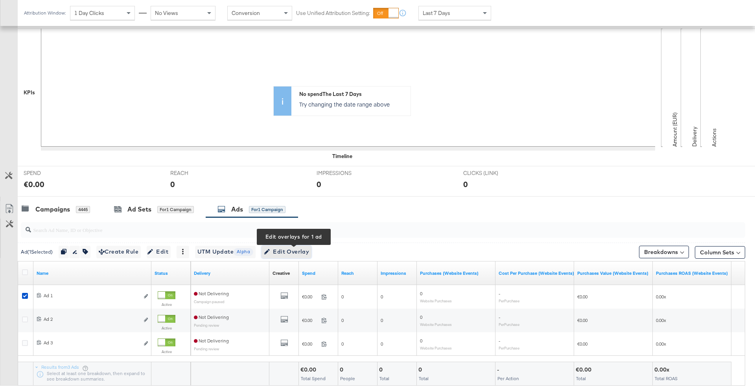
click at [304, 252] on span "Edit Overlay Edit overlays for 1 ad" at bounding box center [286, 252] width 45 height 10
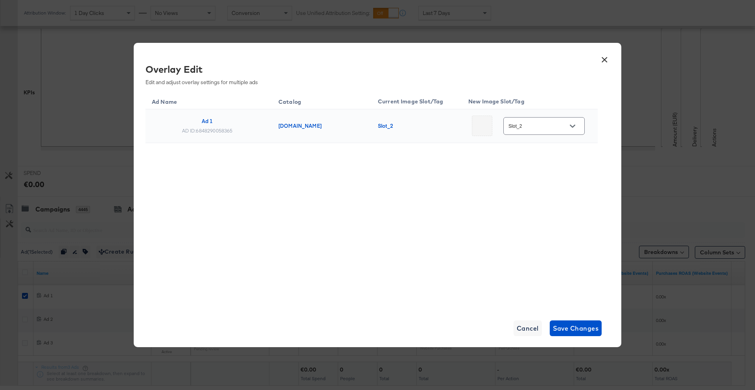
click at [606, 59] on button "×" at bounding box center [605, 58] width 14 height 14
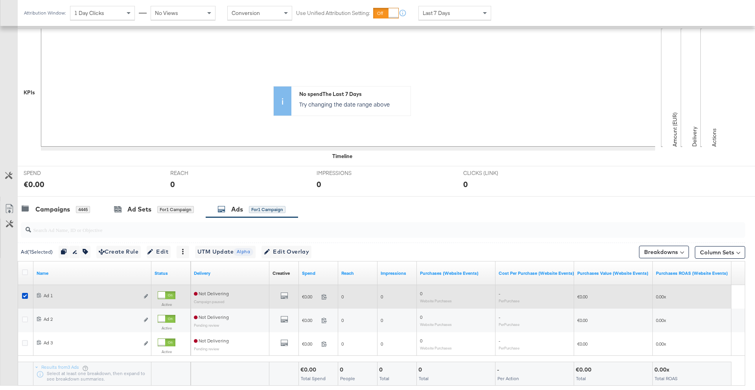
click at [20, 296] on div at bounding box center [26, 297] width 15 height 14
click at [22, 296] on icon at bounding box center [25, 296] width 6 height 6
click at [0, 0] on input "checkbox" at bounding box center [0, 0] width 0 height 0
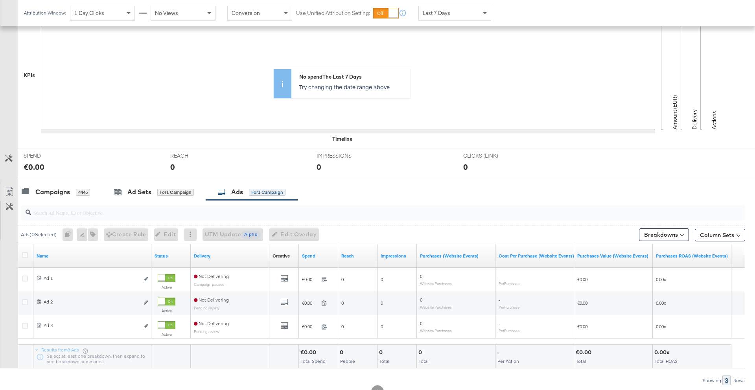
scroll to position [183, 0]
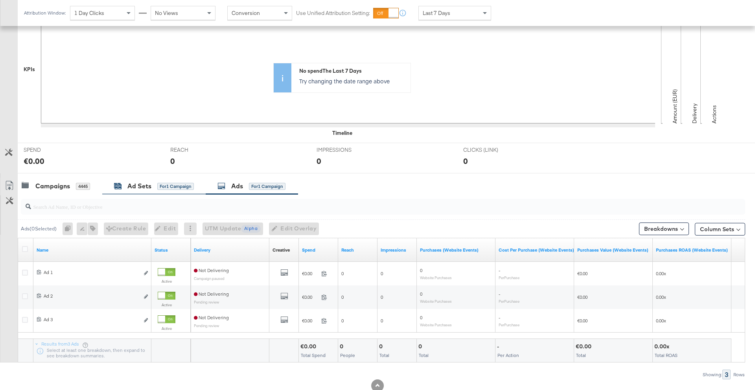
click at [141, 188] on div "Ad Sets" at bounding box center [139, 186] width 24 height 9
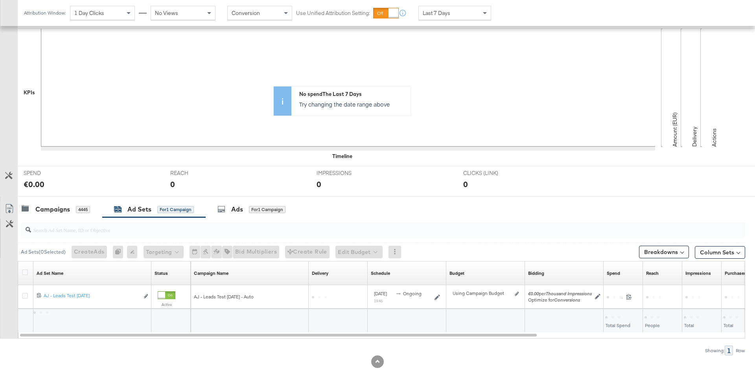
scroll to position [159, 0]
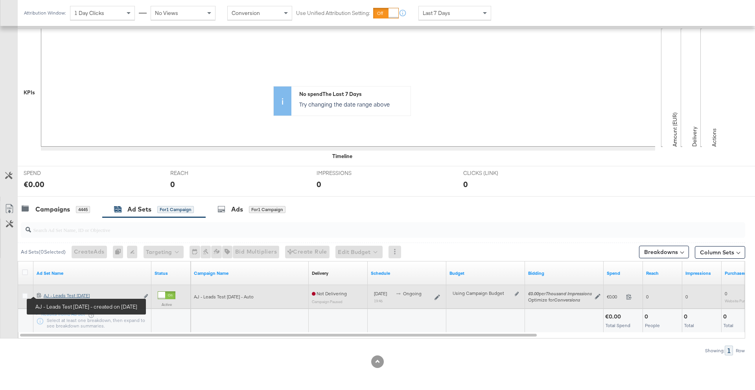
click at [52, 295] on div "AJ - Leads Test Aug 21 AJ - Leads Test Aug 21" at bounding box center [92, 296] width 96 height 6
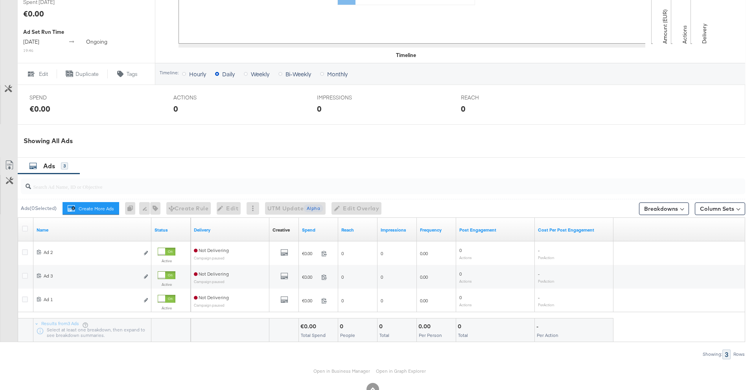
scroll to position [303, 0]
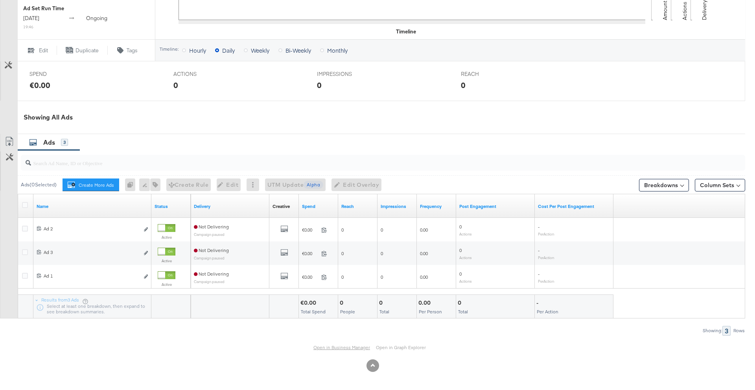
click at [335, 349] on link "Open in Business Manager" at bounding box center [342, 348] width 57 height 6
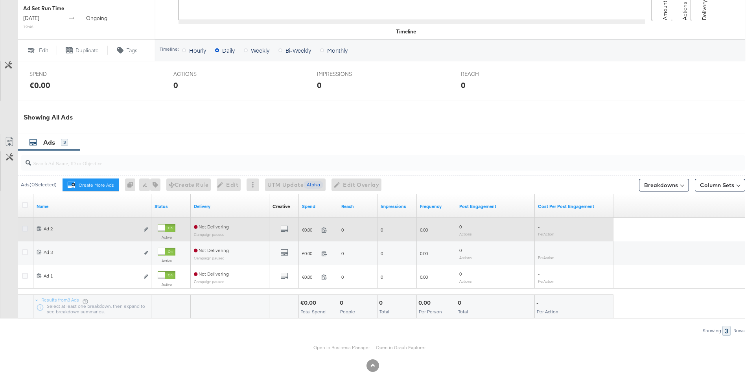
click at [25, 230] on icon at bounding box center [25, 229] width 6 height 6
click at [0, 0] on input "checkbox" at bounding box center [0, 0] width 0 height 0
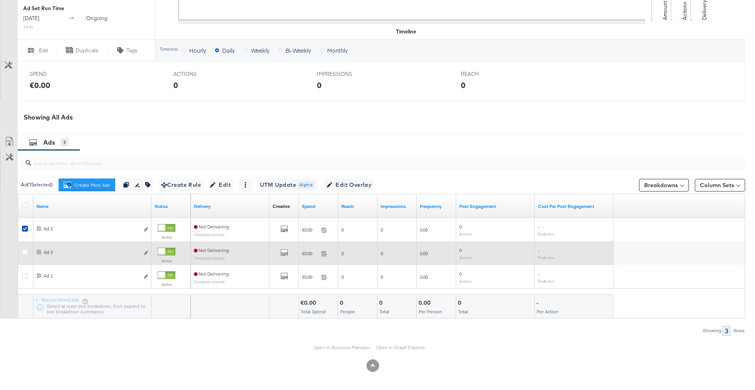
click at [20, 250] on div at bounding box center [26, 253] width 15 height 14
click at [24, 253] on icon at bounding box center [25, 252] width 6 height 6
click at [0, 0] on input "checkbox" at bounding box center [0, 0] width 0 height 0
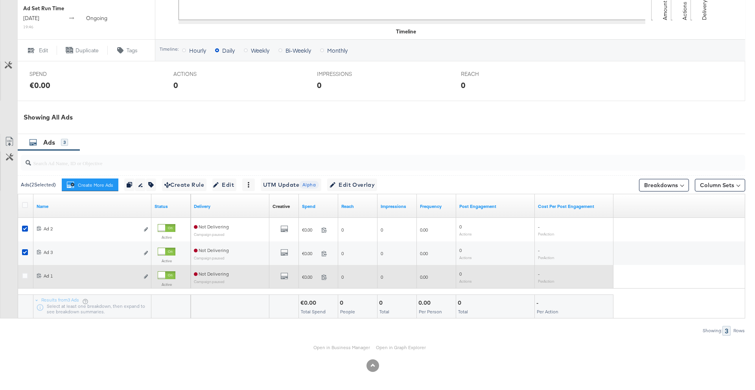
drag, startPoint x: 22, startPoint y: 276, endPoint x: 96, endPoint y: 272, distance: 74.1
click at [23, 276] on icon at bounding box center [25, 276] width 6 height 6
click at [0, 0] on input "checkbox" at bounding box center [0, 0] width 0 height 0
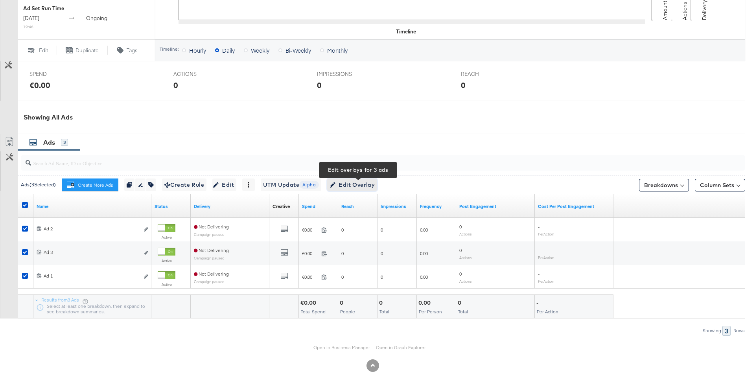
click at [361, 185] on span "Edit Overlay Edit overlays for 3 ads" at bounding box center [352, 185] width 45 height 10
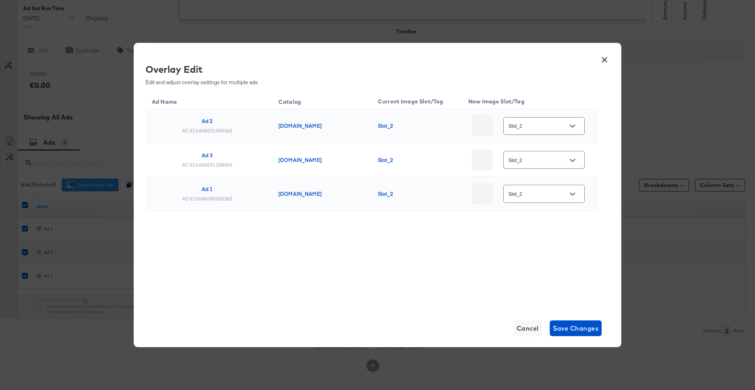
click at [565, 133] on div "Slot_2" at bounding box center [544, 126] width 81 height 18
click at [570, 129] on icon "Open" at bounding box center [573, 127] width 6 height 6
drag, startPoint x: 552, startPoint y: 220, endPoint x: 558, endPoint y: 216, distance: 7.0
click at [552, 220] on div "Slot_3" at bounding box center [539, 222] width 33 height 8
type input "Slot_3"
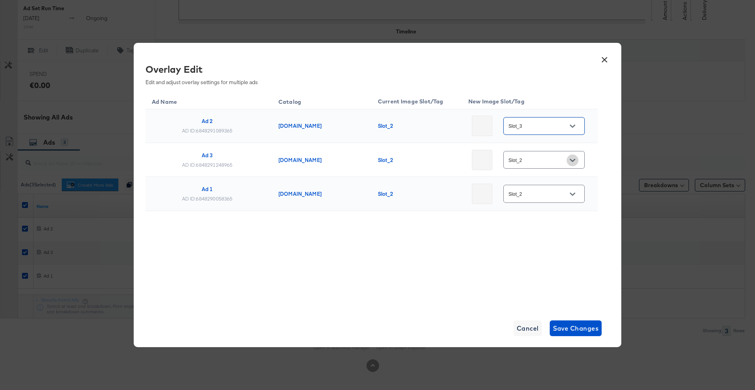
drag, startPoint x: 571, startPoint y: 161, endPoint x: 571, endPoint y: 166, distance: 5.5
click at [571, 161] on icon "Open" at bounding box center [573, 160] width 6 height 3
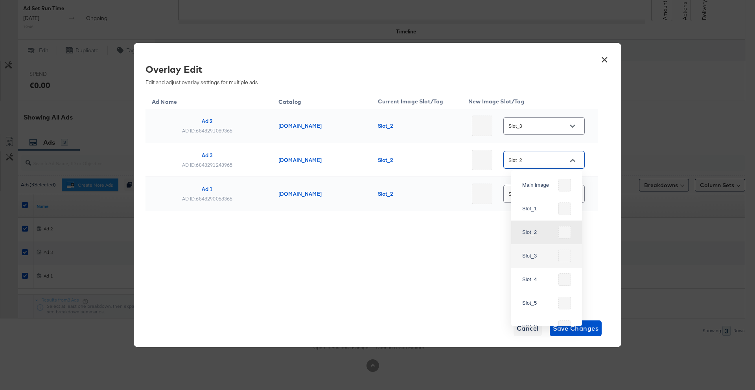
click at [541, 250] on div "Slot_3" at bounding box center [547, 256] width 58 height 19
type input "Slot_3"
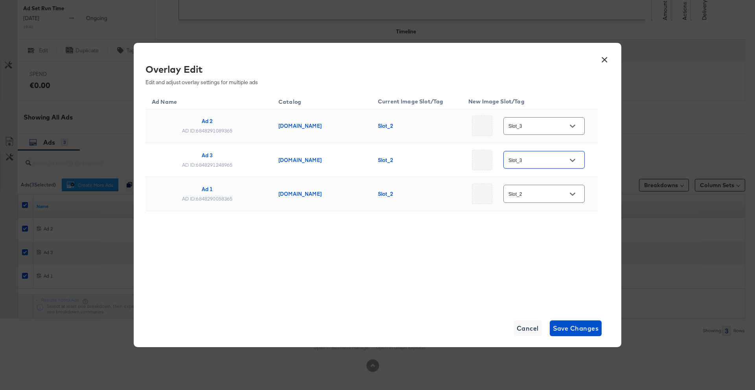
click at [573, 193] on icon "Open" at bounding box center [573, 194] width 6 height 3
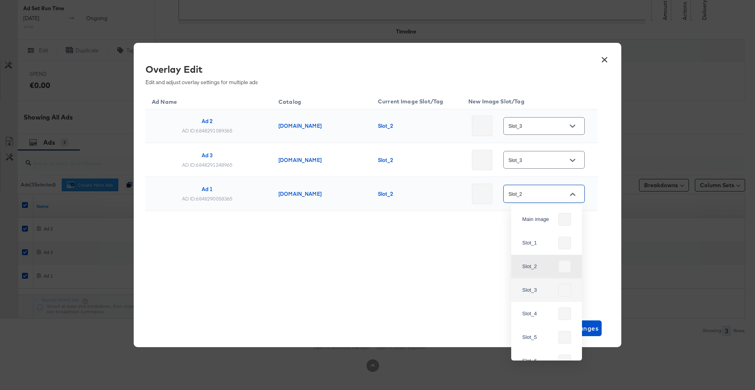
click at [543, 283] on div "Slot_3" at bounding box center [547, 290] width 58 height 19
type input "Slot_3"
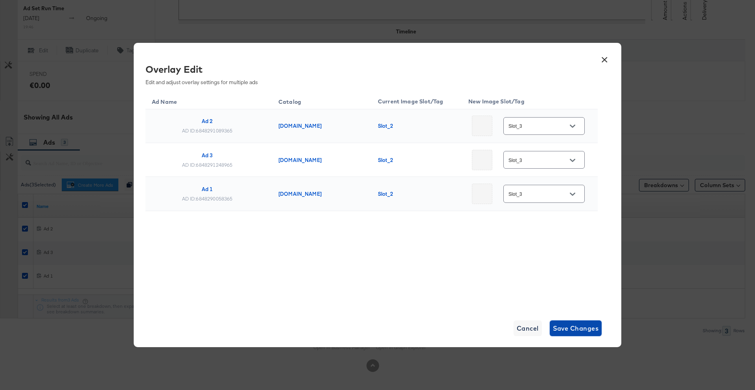
click at [579, 324] on span "Save Changes" at bounding box center [576, 328] width 46 height 11
